Goal: Find specific fact: Find specific page/section

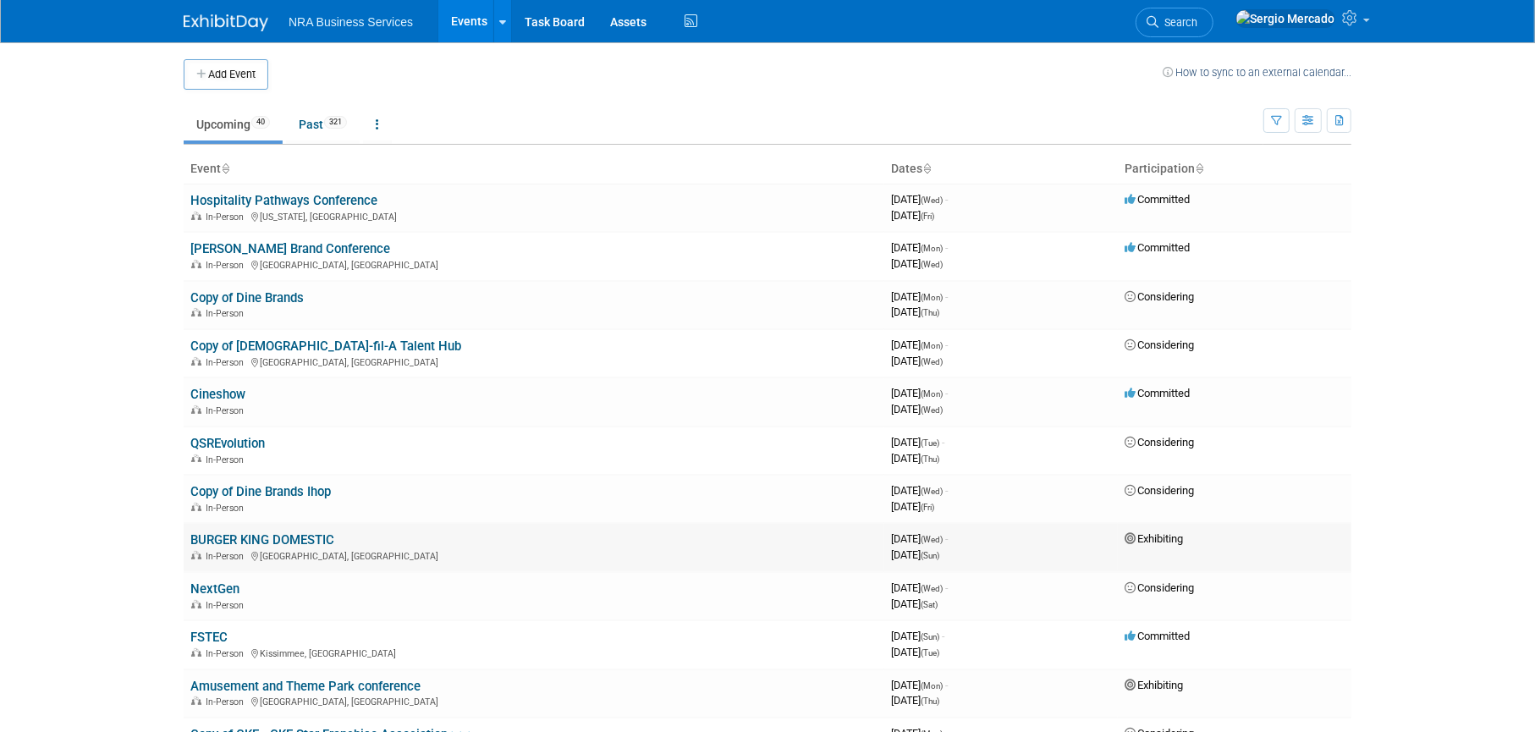
click at [271, 535] on link "BURGER KING DOMESTIC" at bounding box center [262, 539] width 144 height 15
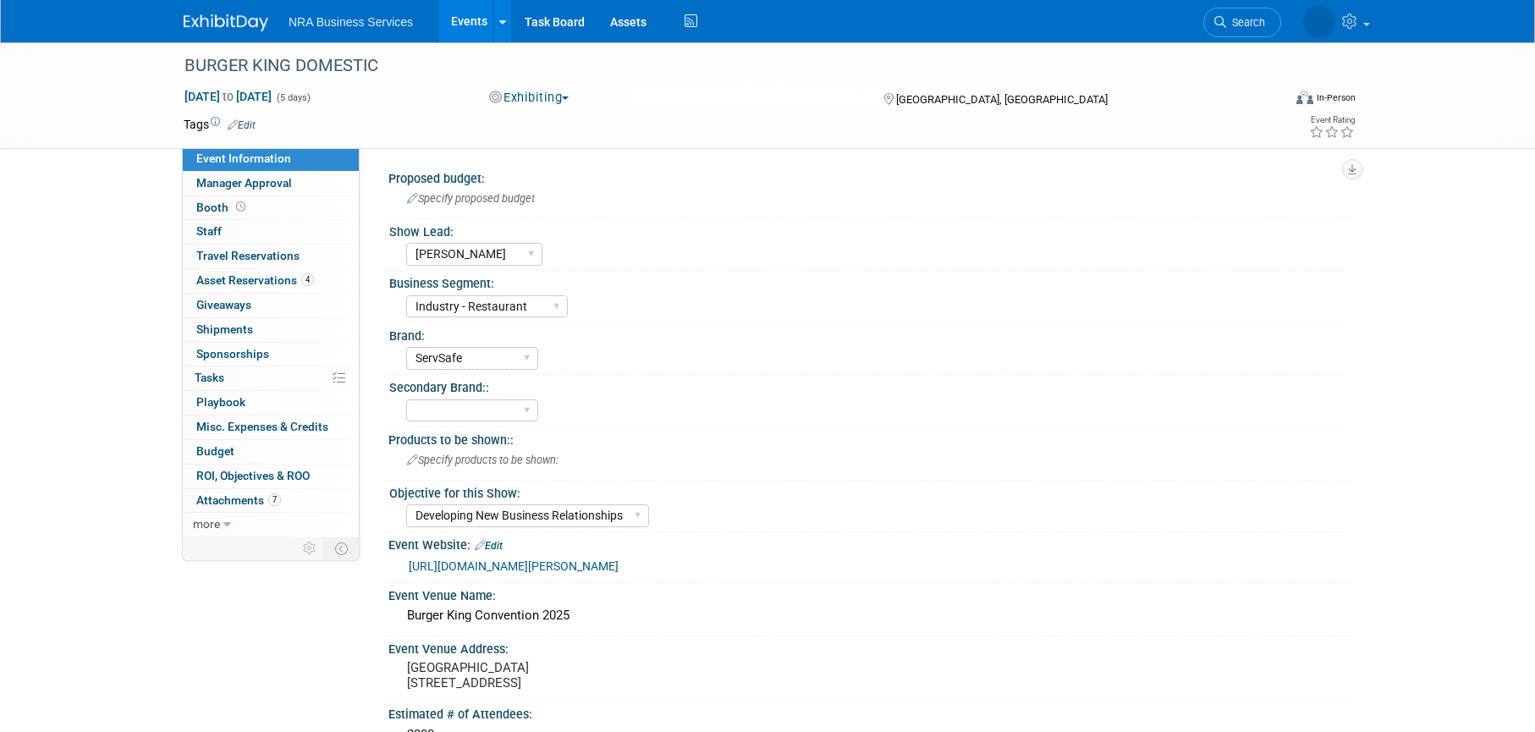
select select "Elisa C"
select select "Industry - Restaurant"
select select "ServSafe"
select select "Developing New Business Relationships"
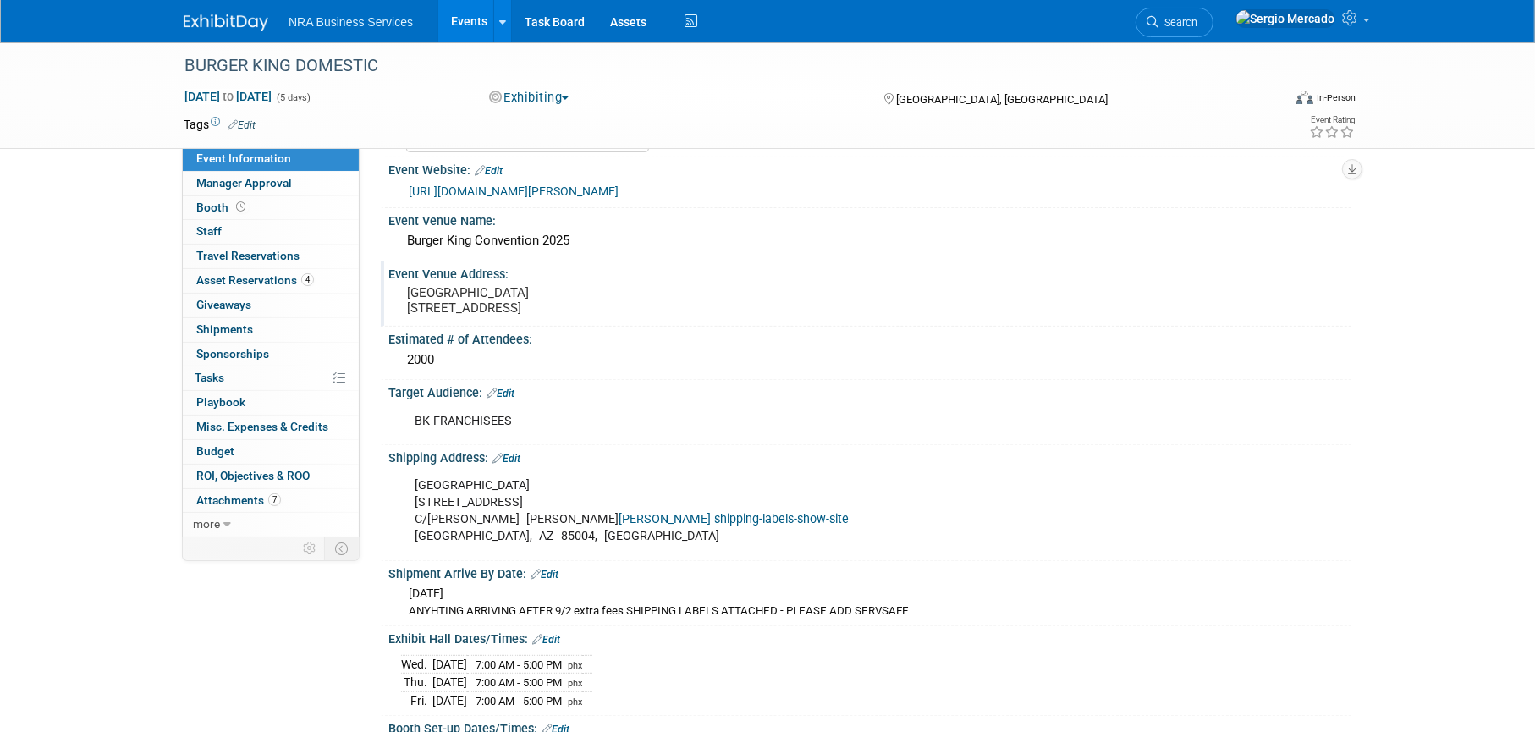
scroll to position [338, 0]
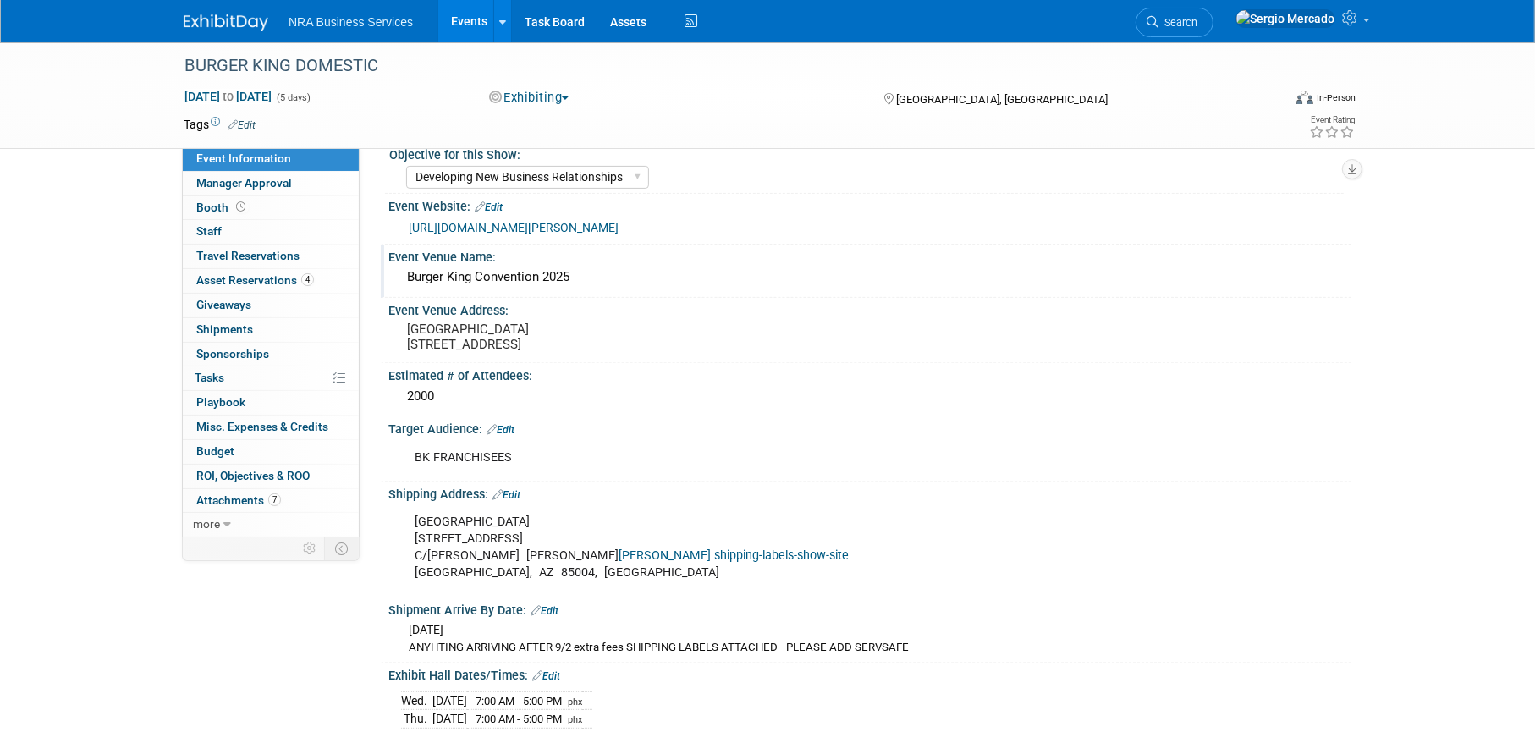
drag, startPoint x: 572, startPoint y: 272, endPoint x: 394, endPoint y: 276, distance: 177.7
click at [394, 276] on div "Burger King Convention 2025" at bounding box center [869, 278] width 963 height 28
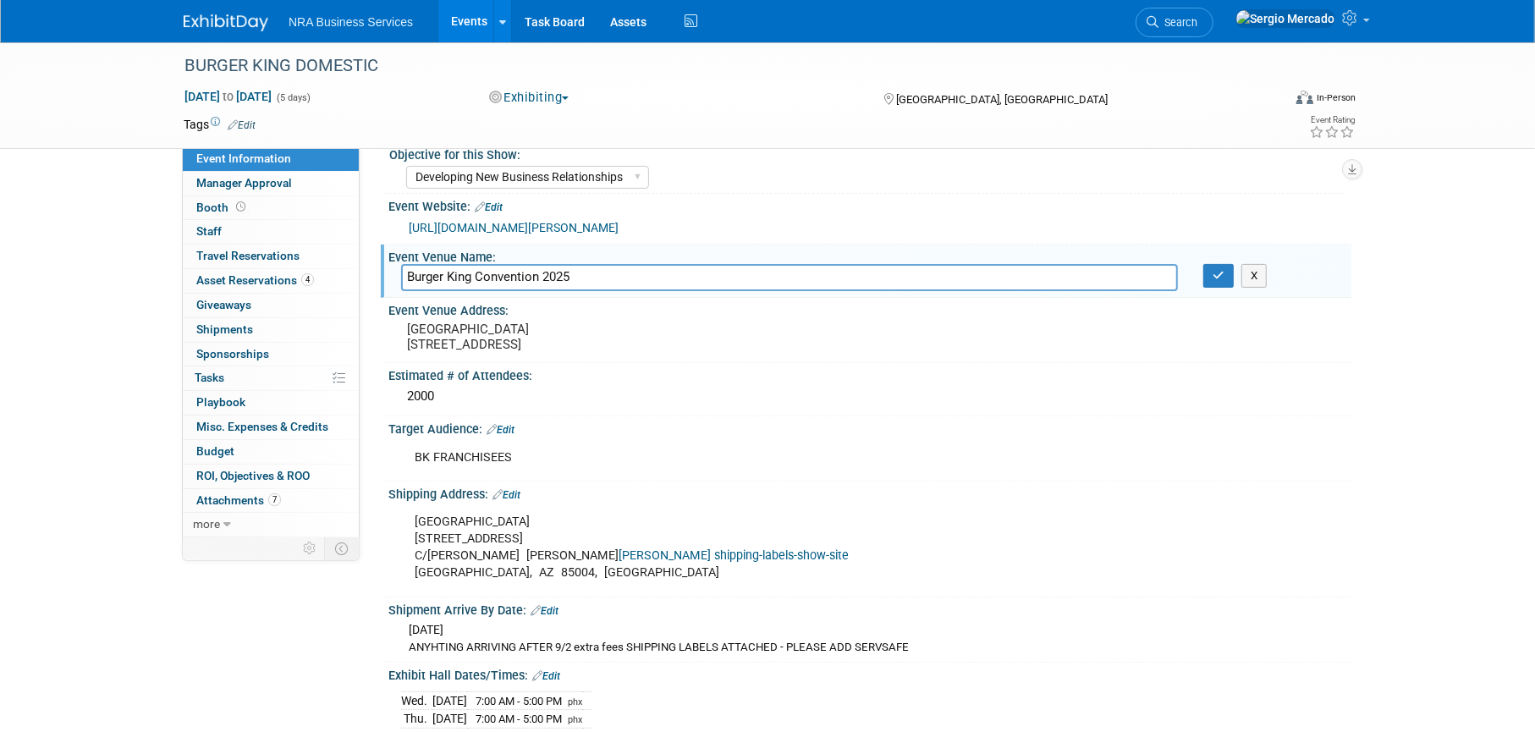
drag, startPoint x: 615, startPoint y: 278, endPoint x: 387, endPoint y: 283, distance: 228.5
click at [387, 283] on div "Event Venue Name: Burger King Convention 2025 Burger King Convention 2025 X" at bounding box center [866, 271] width 971 height 53
click at [1140, 105] on div "[GEOGRAPHIC_DATA], [GEOGRAPHIC_DATA]" at bounding box center [1019, 98] width 274 height 20
click at [1249, 275] on button "X" at bounding box center [1254, 276] width 26 height 24
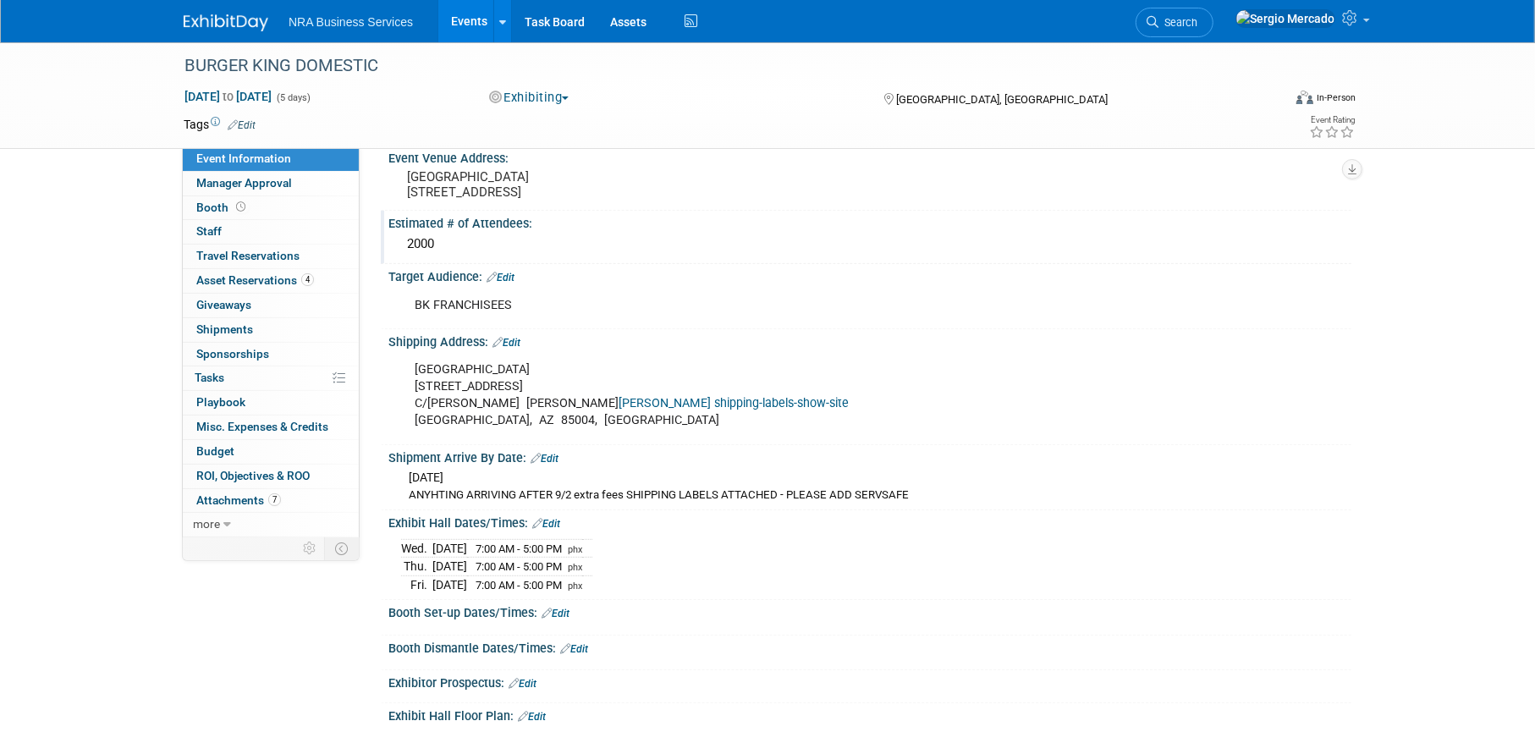
scroll to position [677, 0]
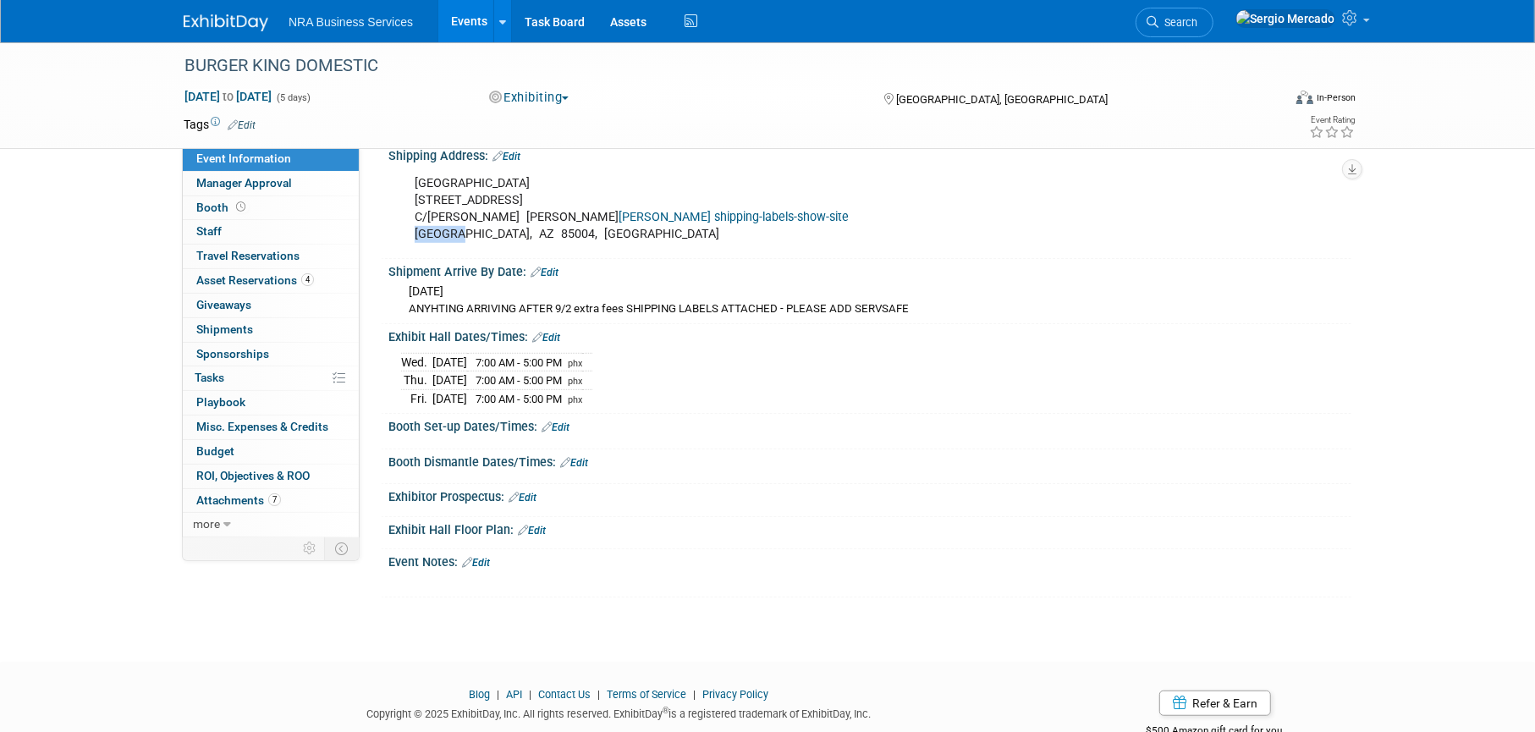
drag, startPoint x: 415, startPoint y: 244, endPoint x: 457, endPoint y: 246, distance: 41.5
click at [457, 245] on div "Phoenix Convention Center 100 N 3rd St C/O Freeman SERVSAFE BOOTH freeman shipp…" at bounding box center [784, 209] width 762 height 85
copy div "Phoenix"
